Goal: Information Seeking & Learning: Learn about a topic

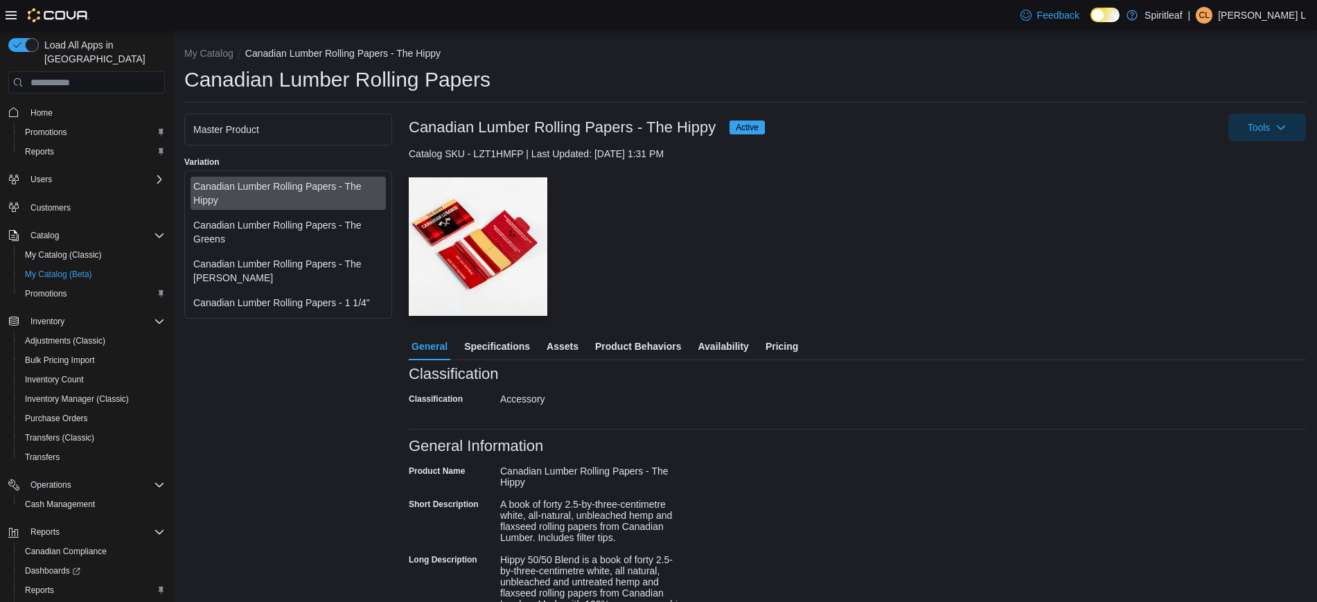
click at [776, 350] on span "Pricing" at bounding box center [781, 346] width 33 height 28
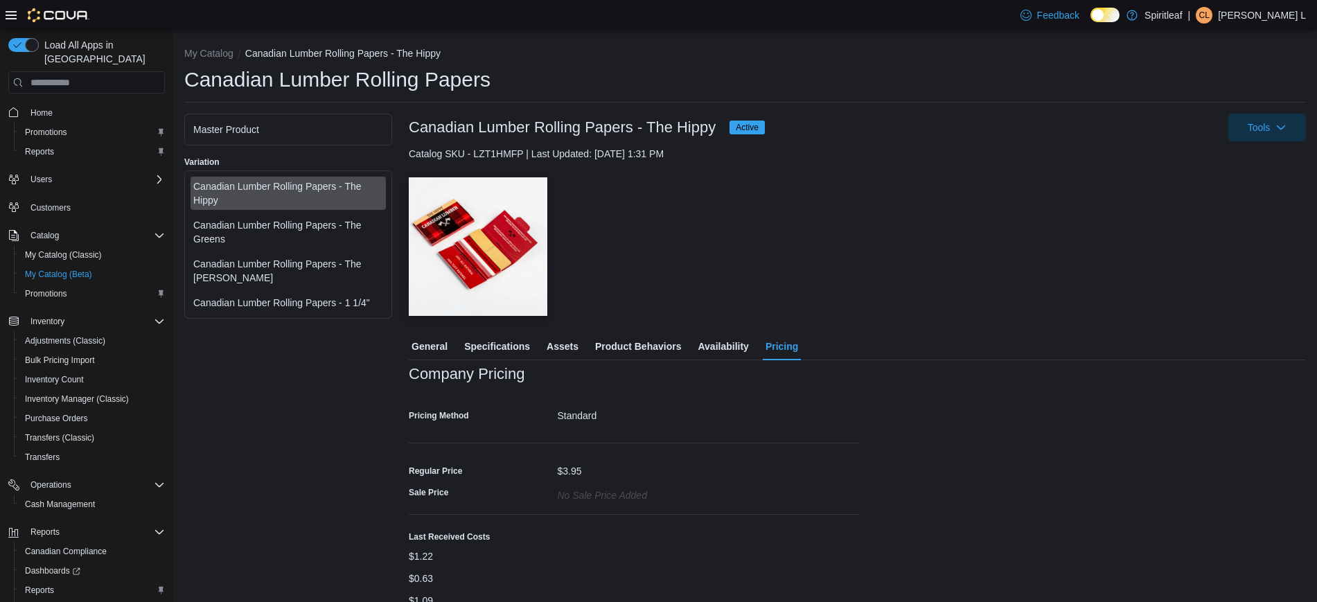
scroll to position [66, 0]
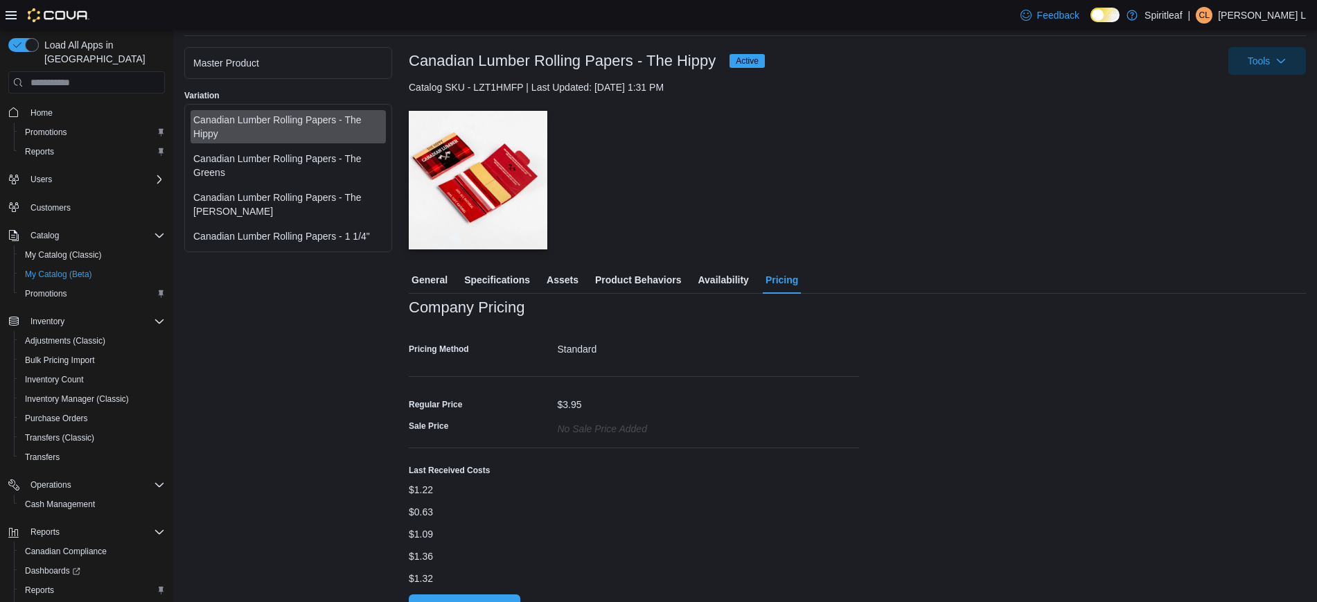
click at [495, 598] on div "Company Pricing Pricing Method Standard Regular Price $3.95 Sale Price No Sale …" at bounding box center [857, 460] width 897 height 323
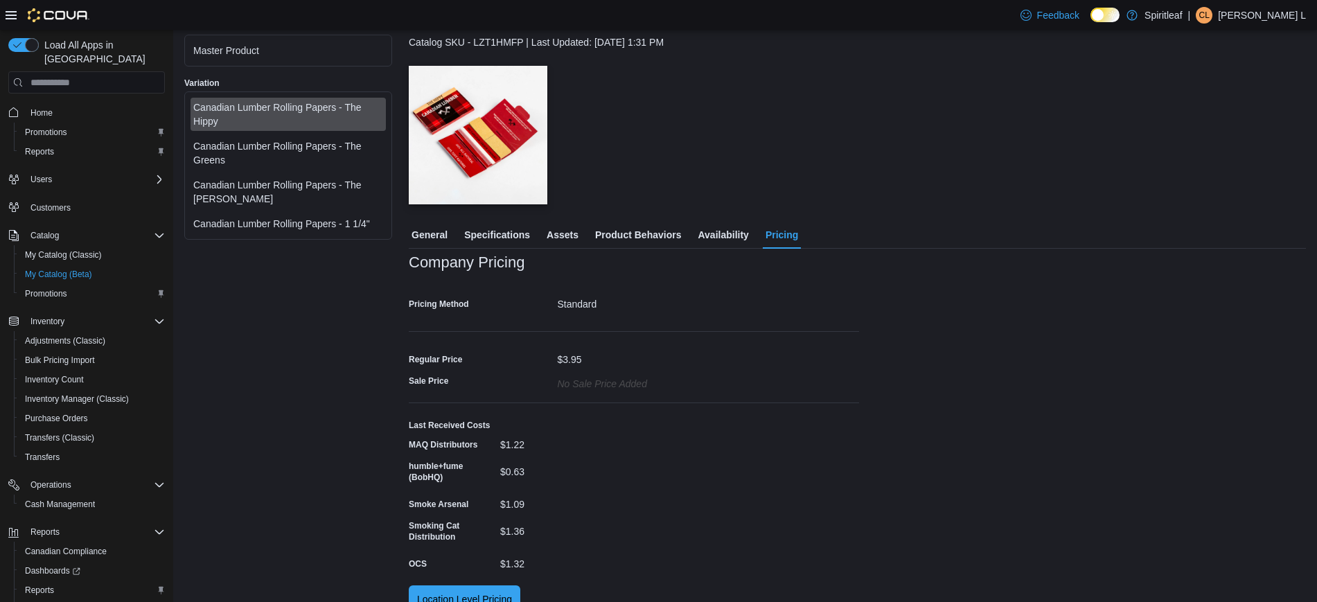
scroll to position [134, 0]
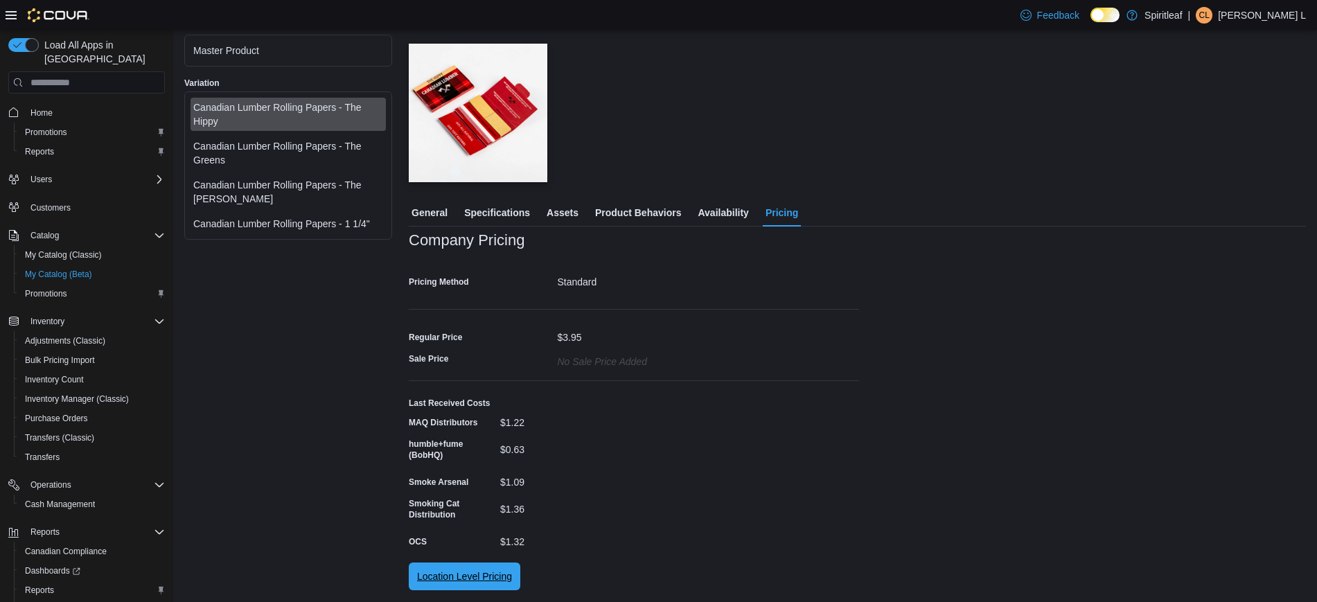
click at [454, 567] on span "Location Level Pricing" at bounding box center [464, 576] width 95 height 28
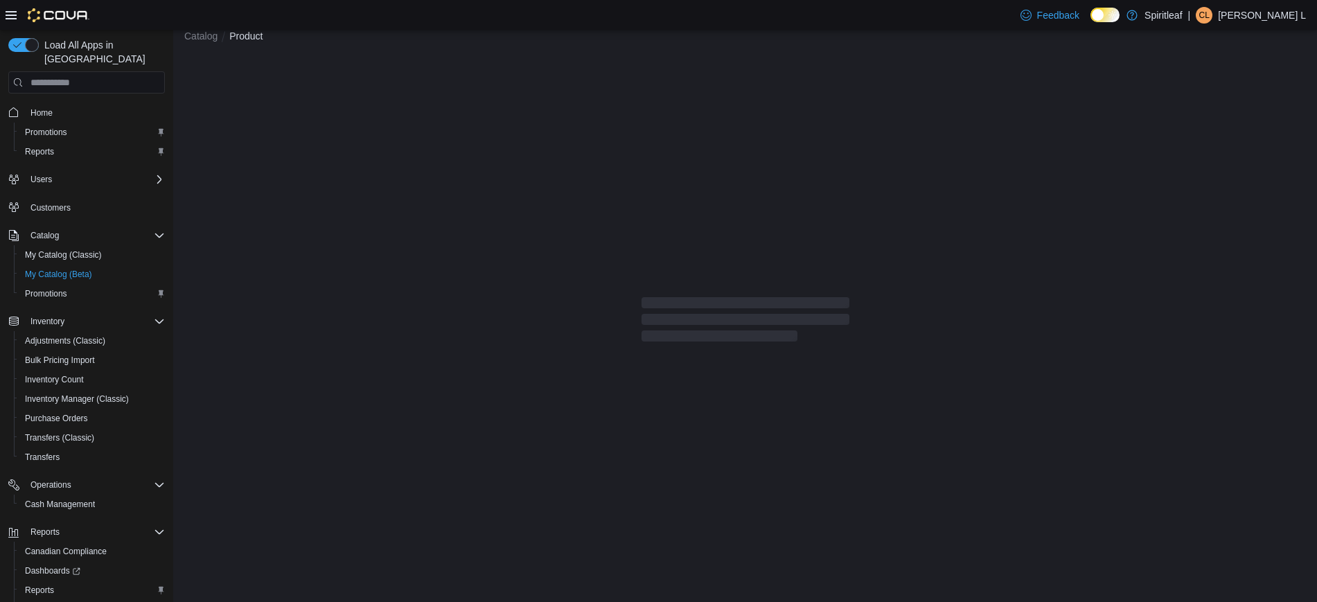
scroll to position [17, 0]
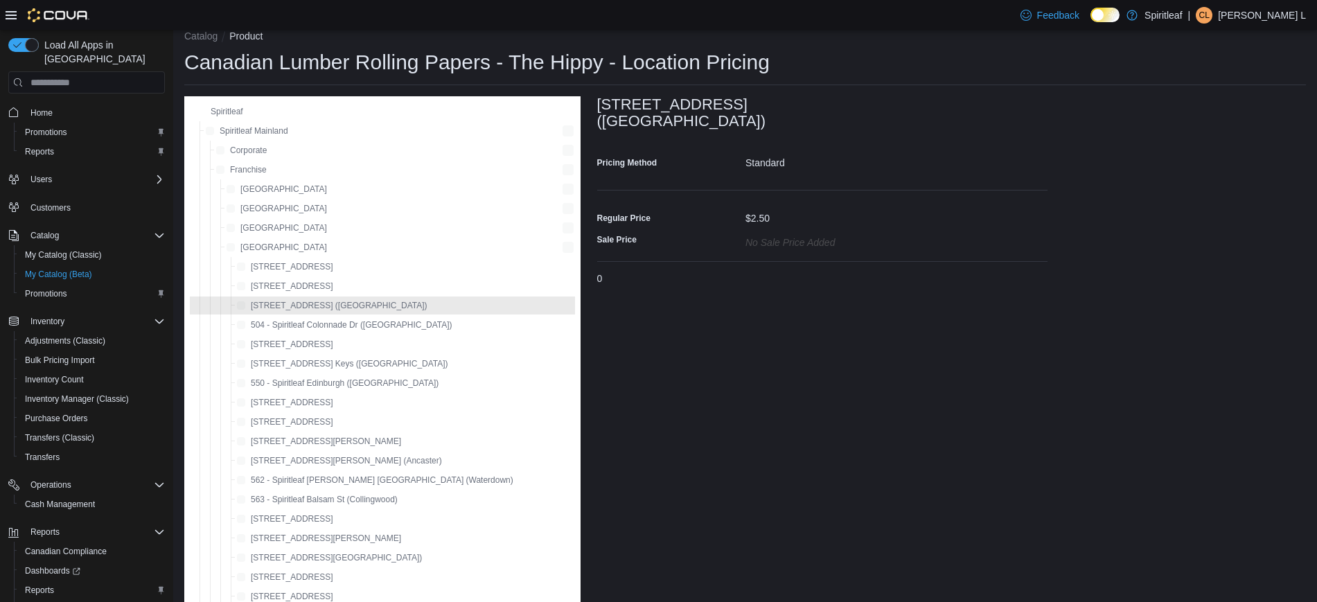
click at [334, 297] on span "[STREET_ADDRESS] ([GEOGRAPHIC_DATA])" at bounding box center [332, 305] width 190 height 17
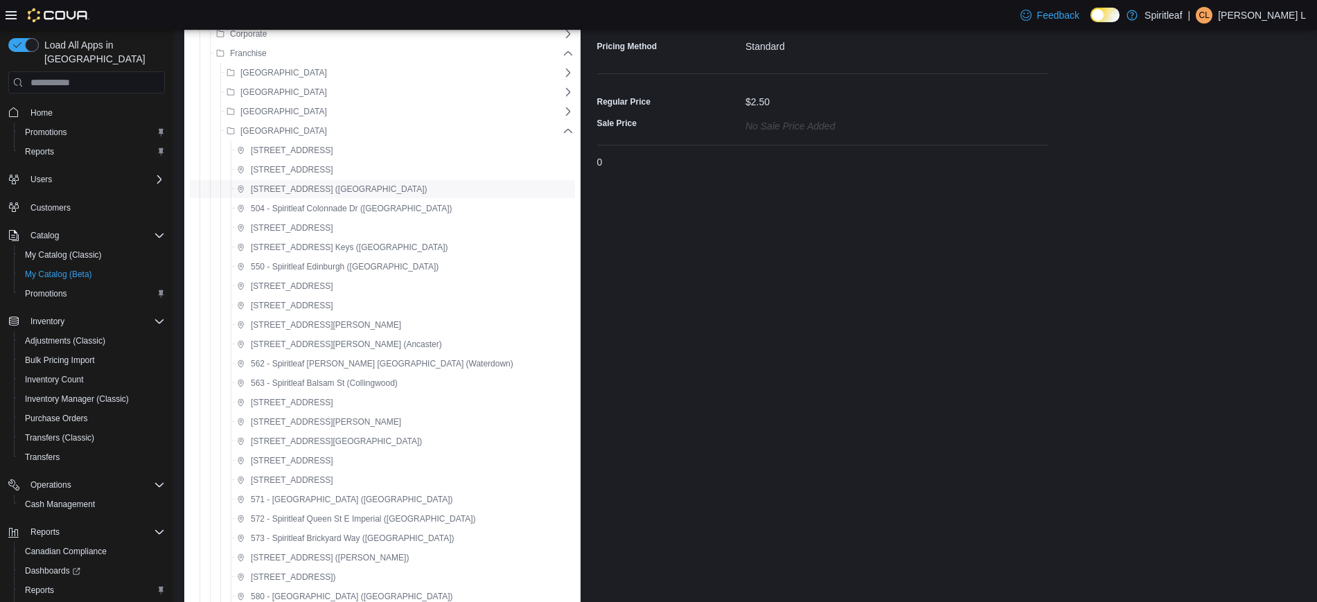
click at [331, 189] on span "[STREET_ADDRESS] ([GEOGRAPHIC_DATA])" at bounding box center [339, 189] width 177 height 11
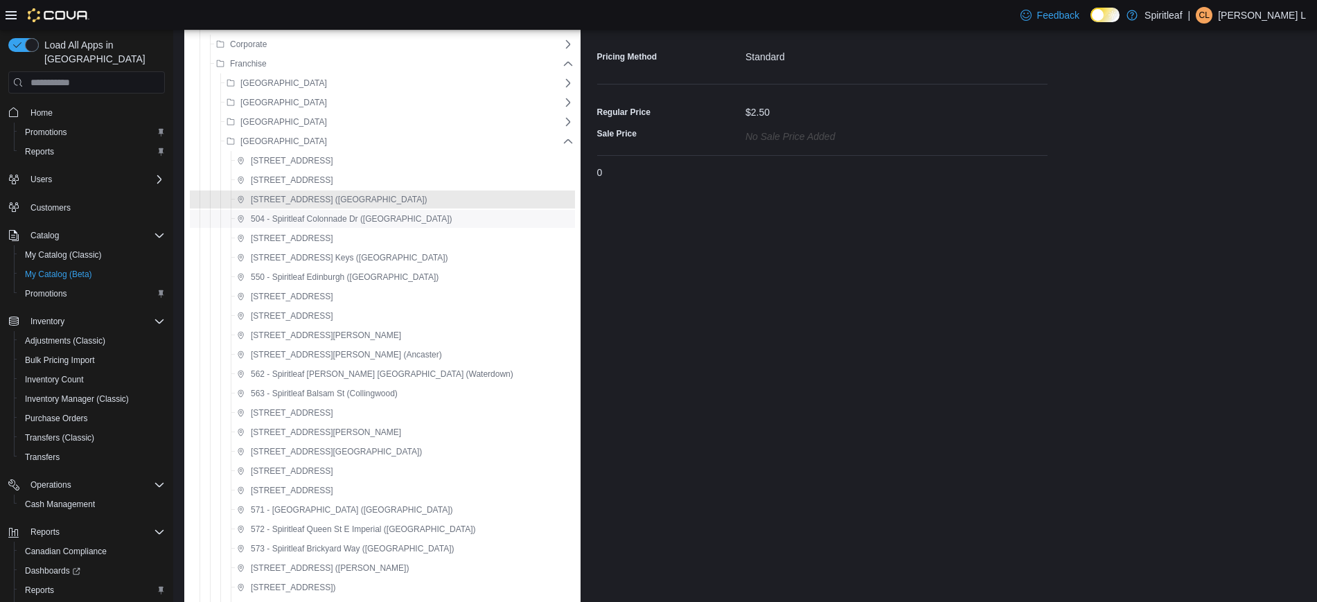
scroll to position [99, 0]
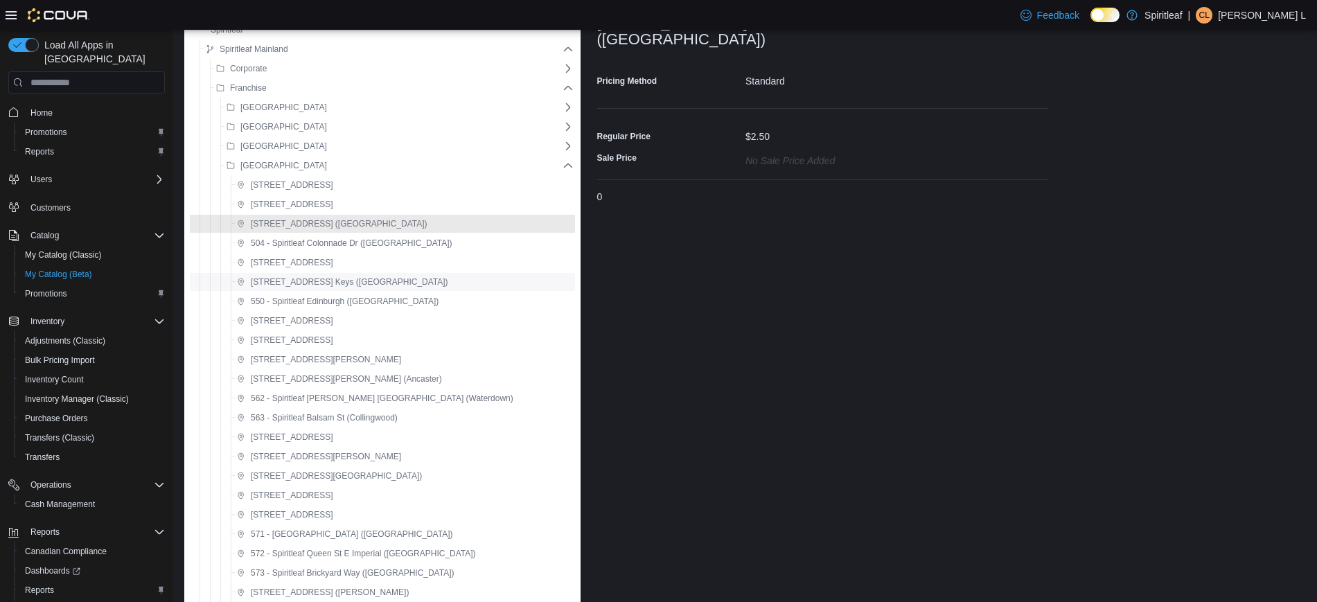
click at [345, 281] on span "[STREET_ADDRESS] Keys ([GEOGRAPHIC_DATA])" at bounding box center [349, 281] width 197 height 11
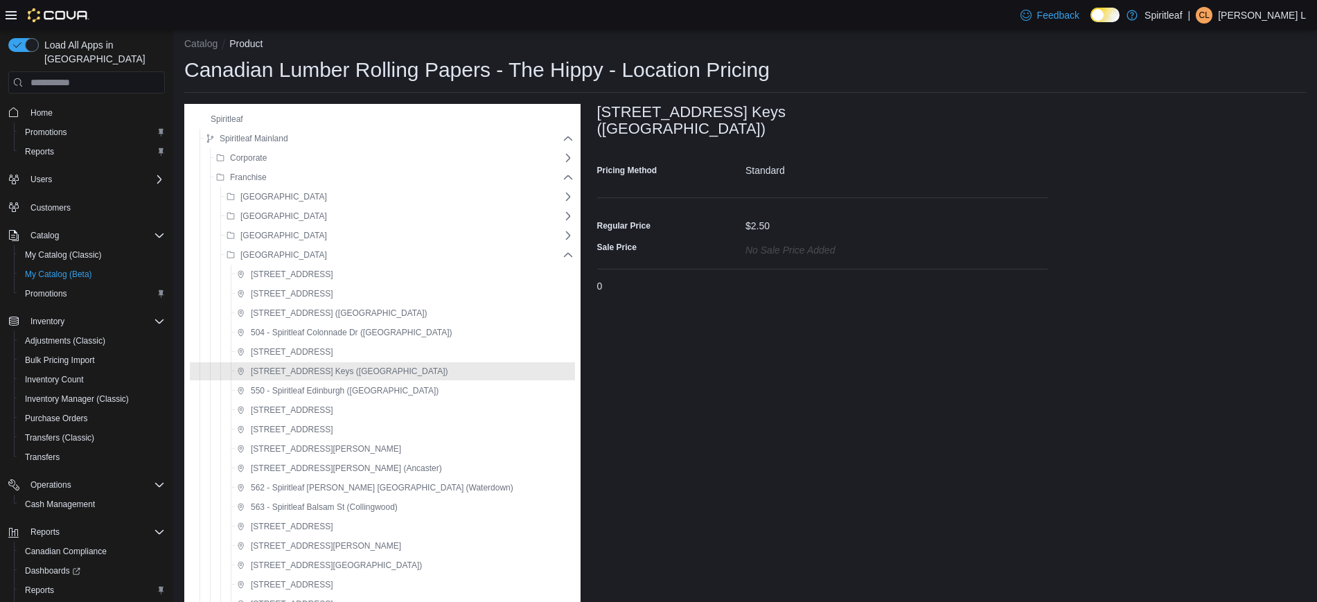
scroll to position [9, 0]
click at [751, 165] on div "Standard" at bounding box center [896, 168] width 302 height 17
